Goal: Information Seeking & Learning: Find specific fact

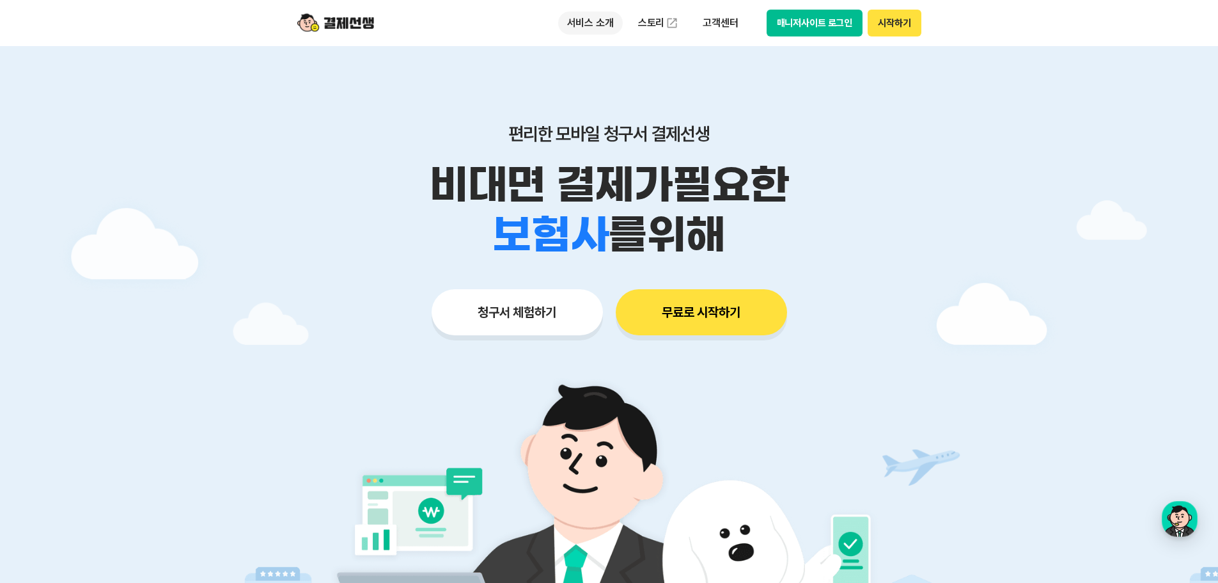
click at [592, 26] on p "서비스 소개" at bounding box center [590, 23] width 65 height 23
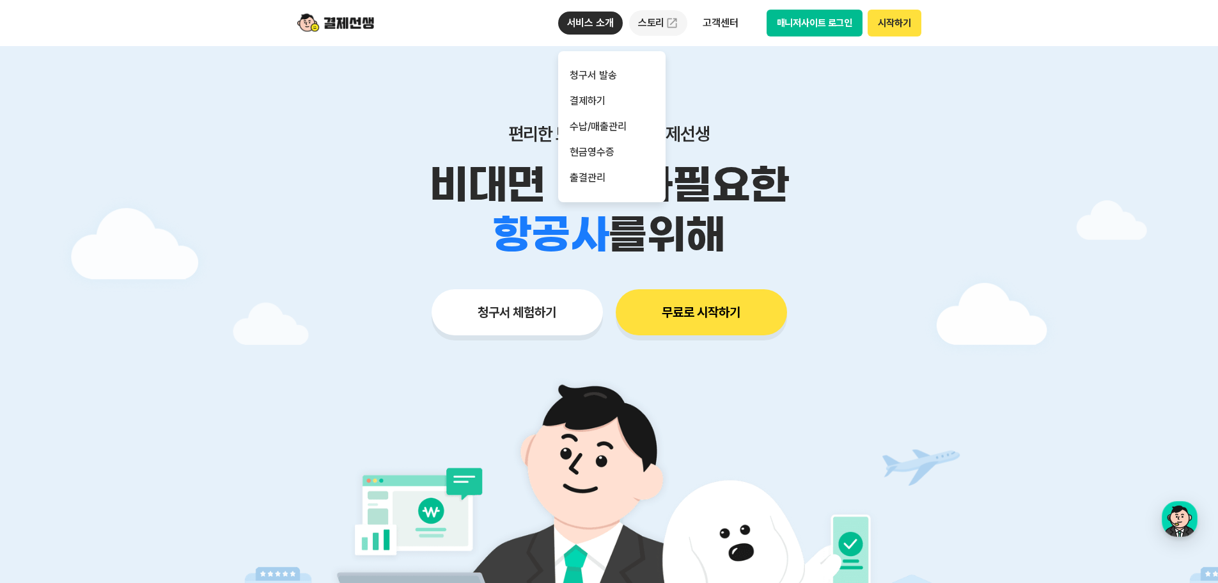
click at [666, 27] on img at bounding box center [672, 23] width 13 height 13
click at [724, 28] on p "고객센터" at bounding box center [720, 23] width 53 height 23
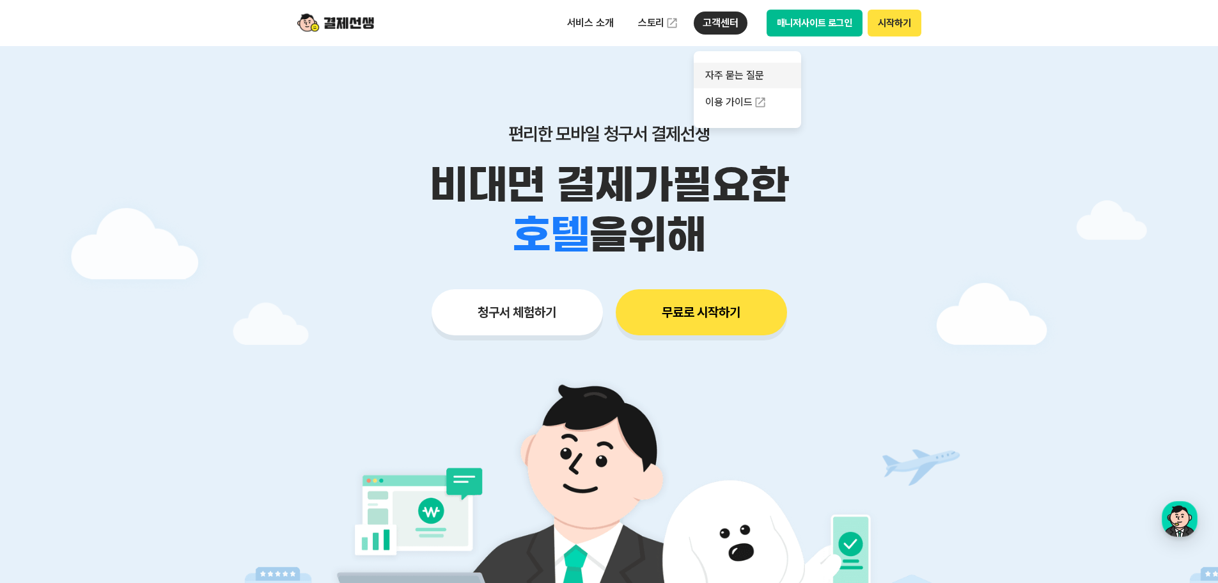
click at [731, 74] on link "자주 묻는 질문" at bounding box center [747, 76] width 107 height 26
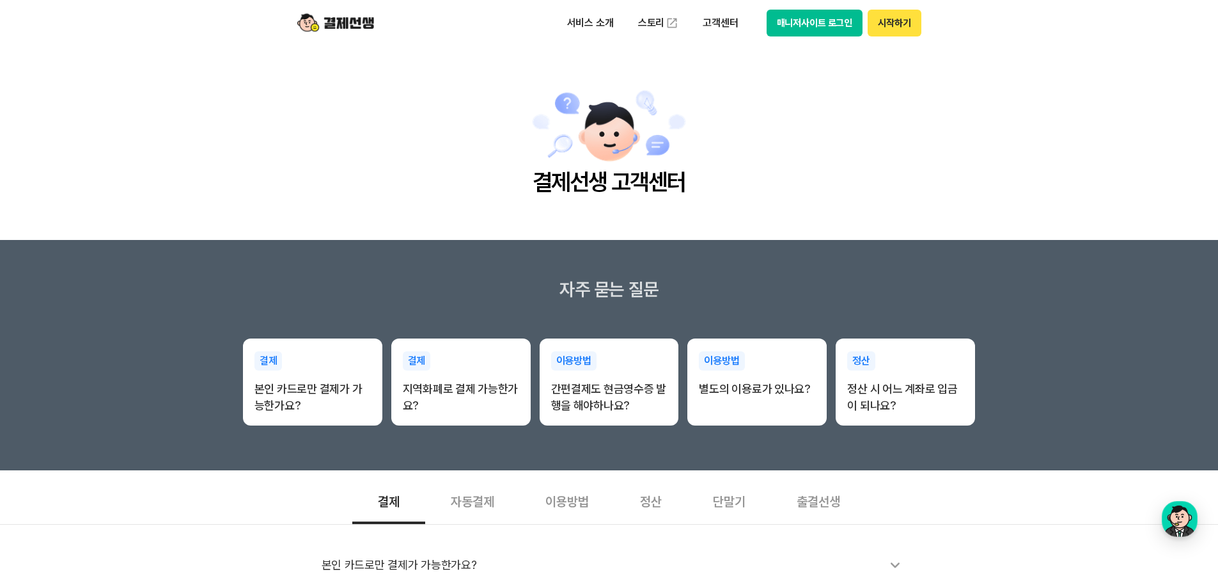
click at [730, 498] on div "단말기" at bounding box center [730, 499] width 84 height 47
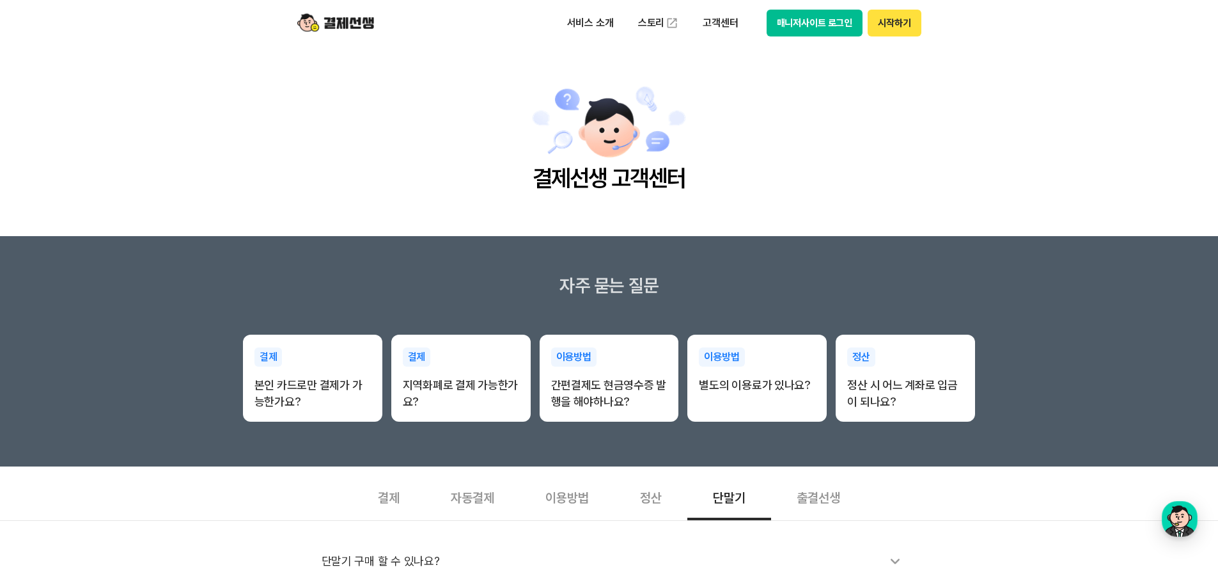
scroll to position [192, 0]
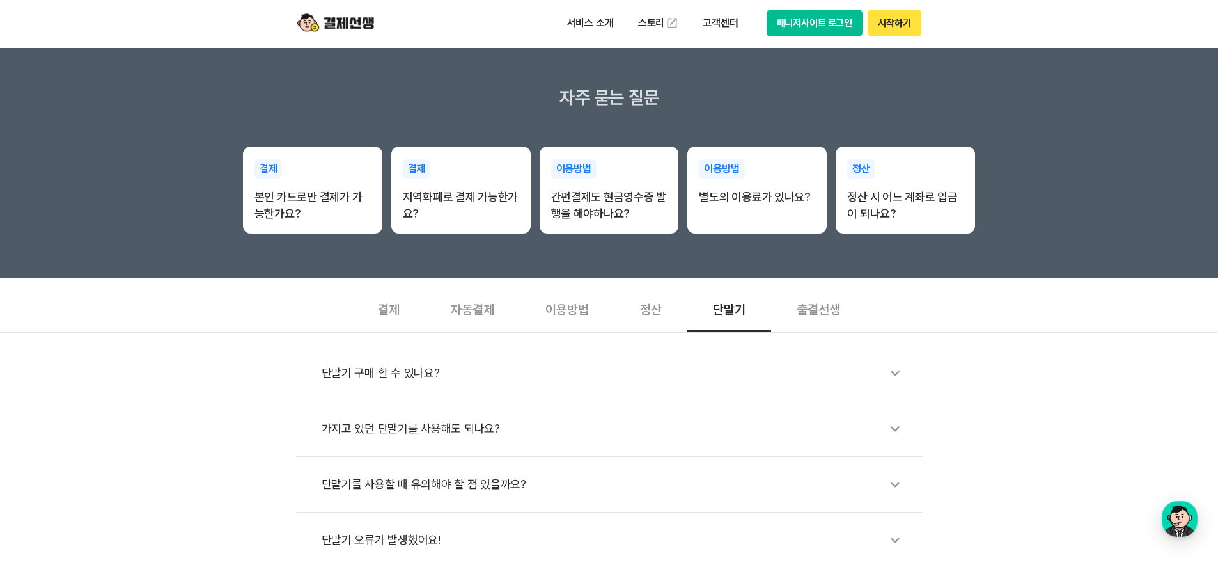
click at [460, 379] on div "단말기 구매 할 수 있나요?" at bounding box center [616, 372] width 588 height 29
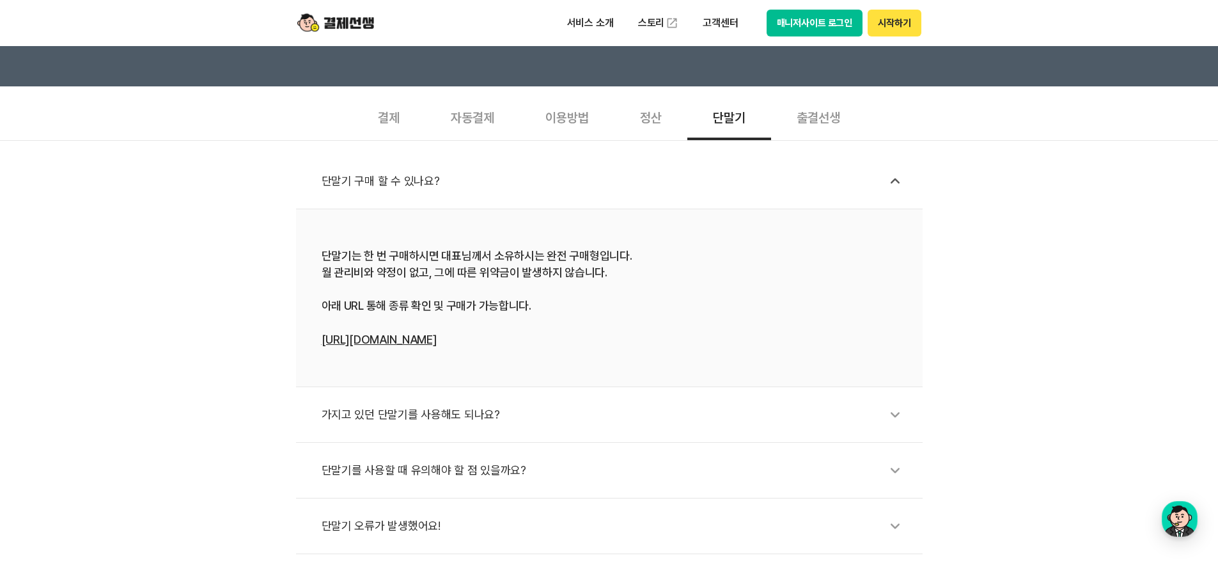
scroll to position [448, 0]
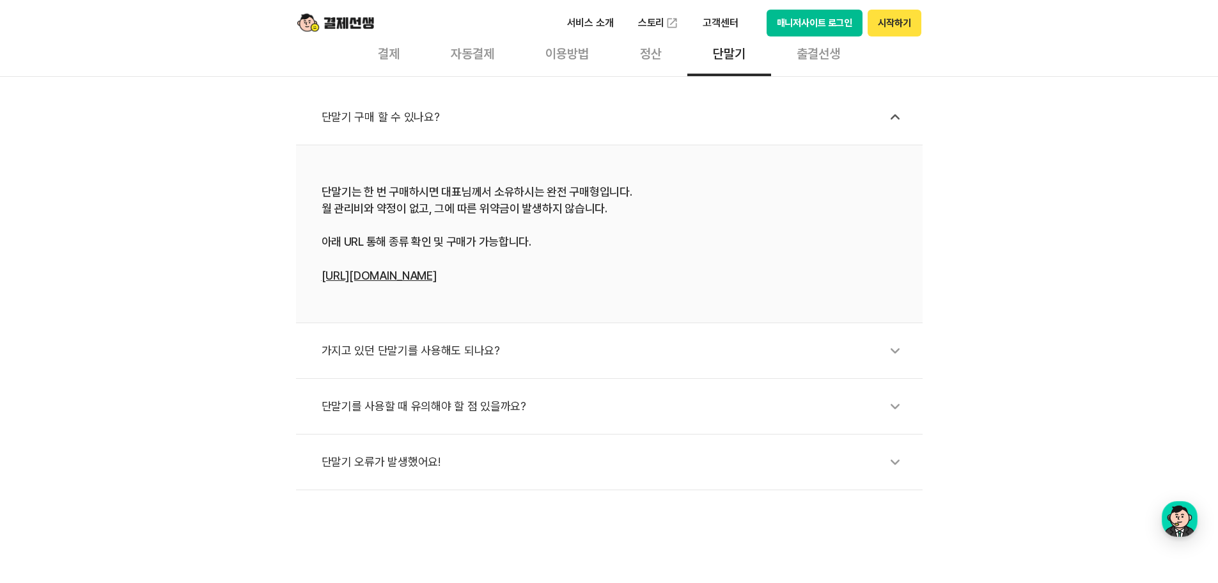
click at [430, 349] on div "가지고 있던 단말기를 사용해도 되나요?" at bounding box center [616, 350] width 588 height 29
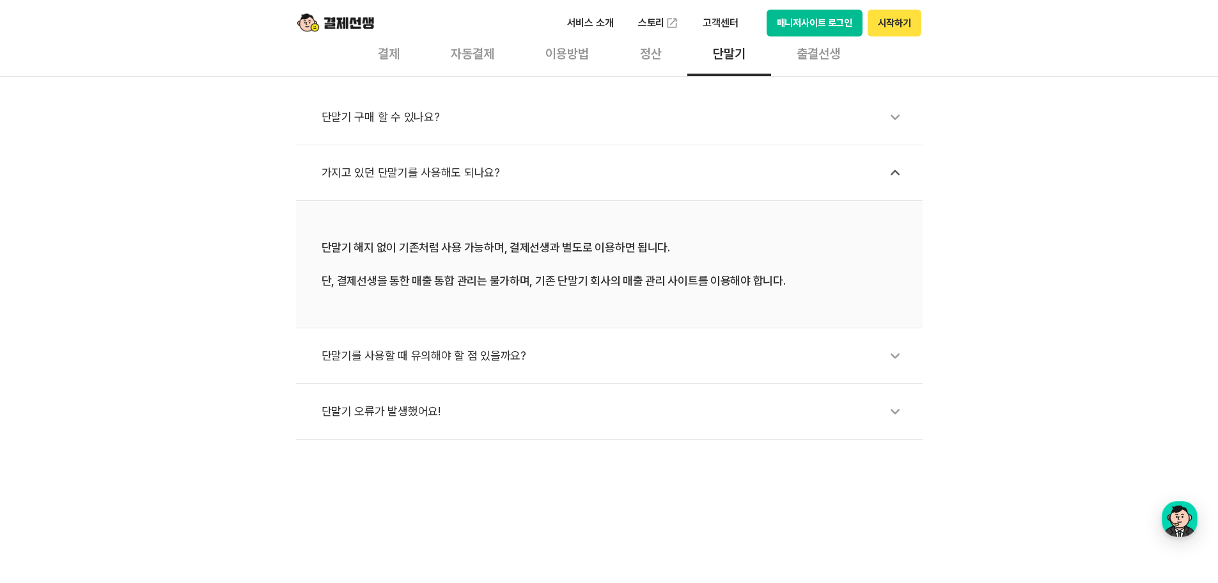
click at [372, 361] on div "단말기를 사용할 때 유의해야 할 점 있을까요?" at bounding box center [616, 355] width 588 height 29
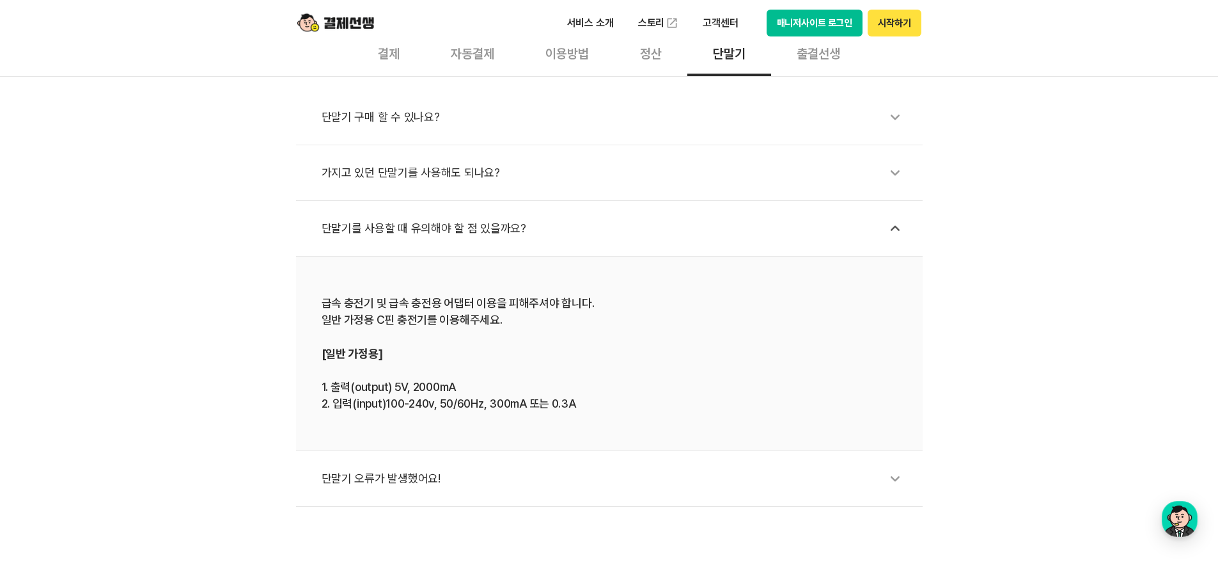
click at [396, 480] on div "단말기 오류가 발생했어요!" at bounding box center [616, 478] width 588 height 29
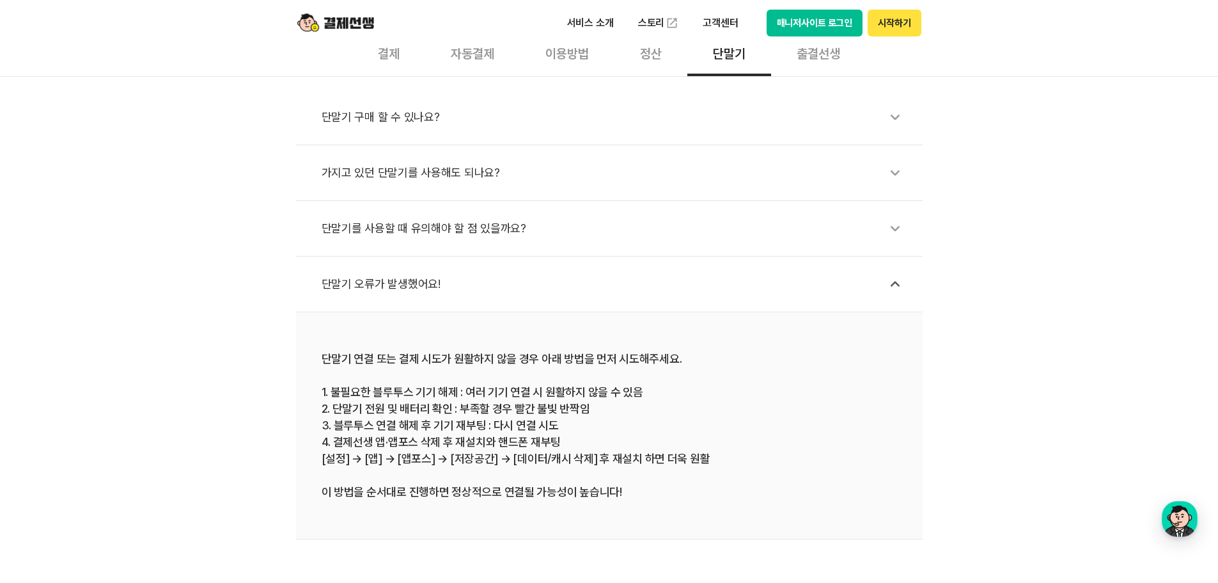
click at [434, 231] on div "단말기를 사용할 때 유의해야 할 점 있을까요?" at bounding box center [616, 228] width 588 height 29
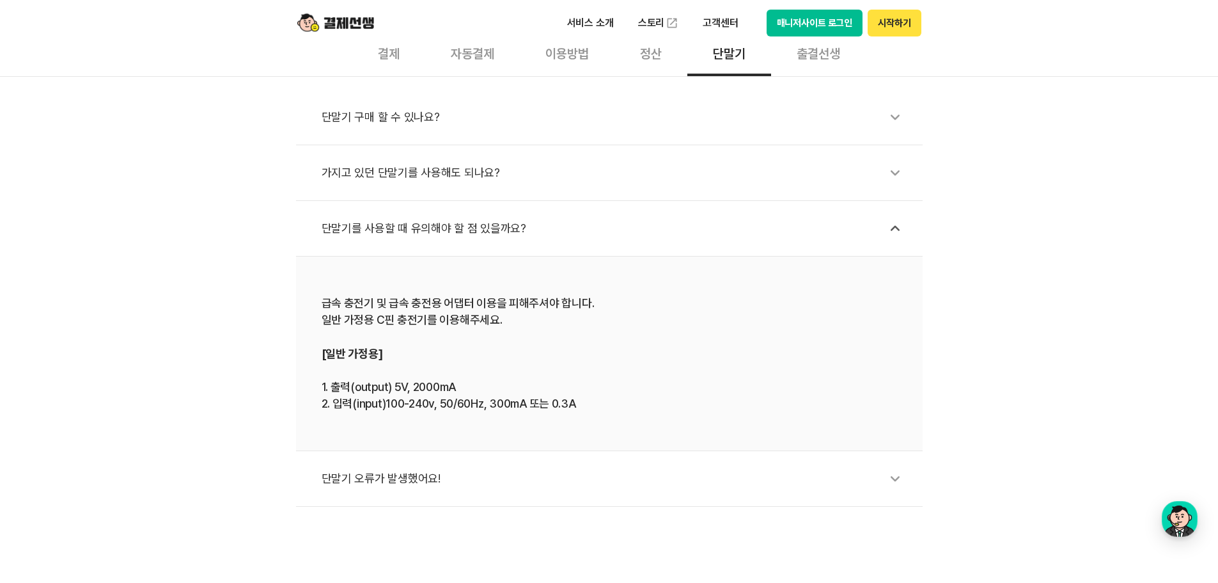
click at [390, 477] on div "단말기 오류가 발생했어요!" at bounding box center [616, 478] width 588 height 29
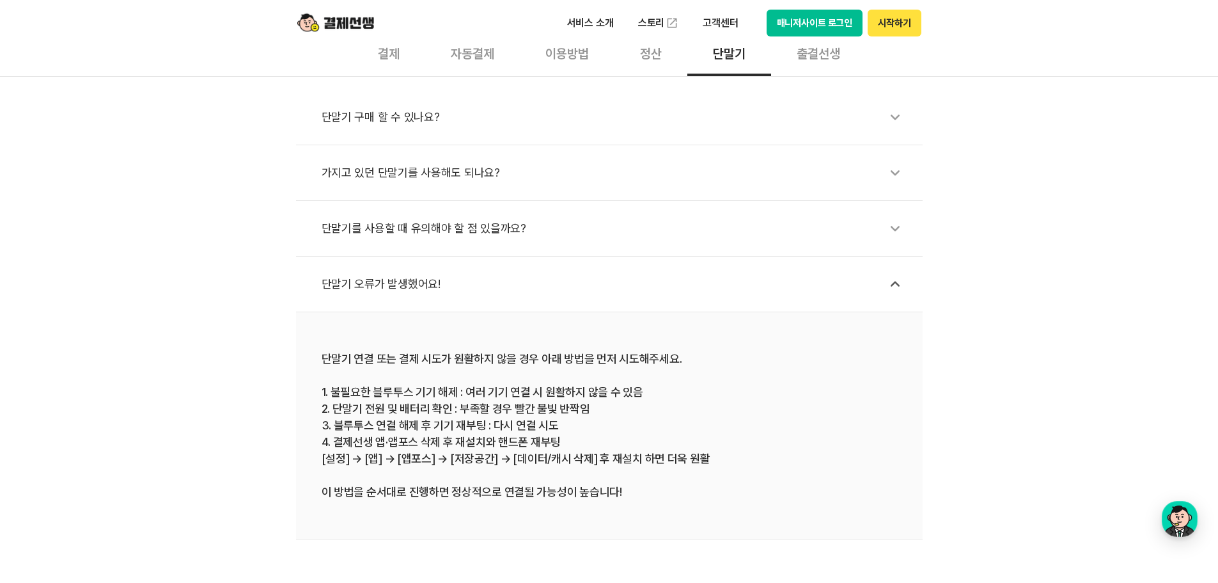
click at [402, 167] on div "가지고 있던 단말기를 사용해도 되나요?" at bounding box center [616, 172] width 588 height 29
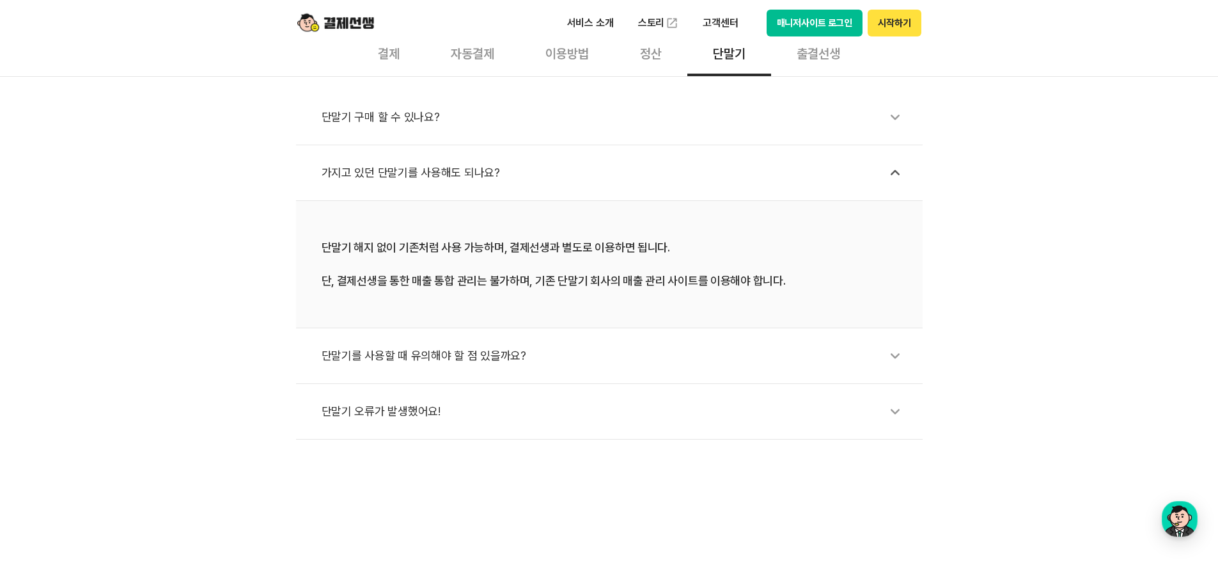
click at [398, 118] on div "단말기 구매 할 수 있나요?" at bounding box center [616, 116] width 588 height 29
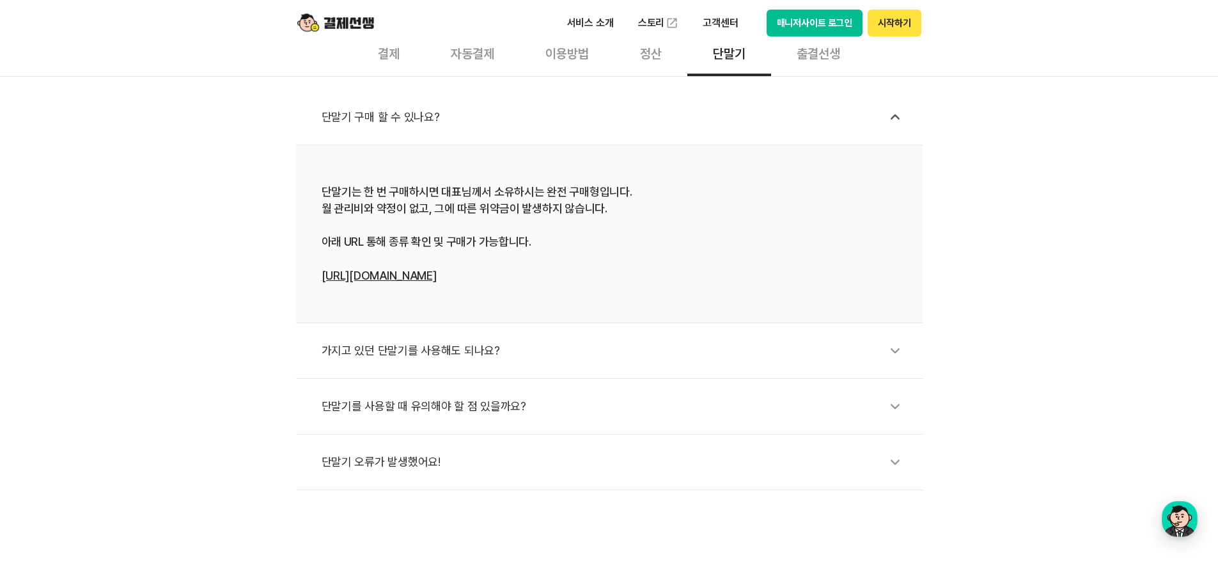
click at [387, 277] on link "[URL][DOMAIN_NAME]" at bounding box center [379, 275] width 115 height 13
click at [390, 274] on link "[URL][DOMAIN_NAME]" at bounding box center [379, 275] width 115 height 13
